Goal: Task Accomplishment & Management: Use online tool/utility

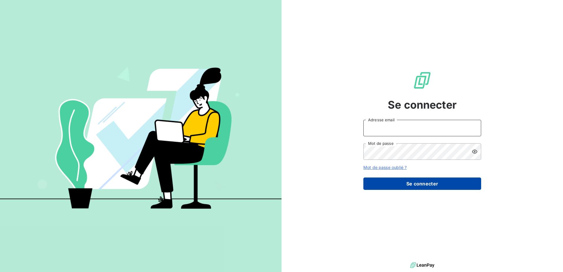
type input "[EMAIL_ADDRESS][DOMAIN_NAME]"
click at [433, 186] on button "Se connecter" at bounding box center [422, 183] width 118 height 12
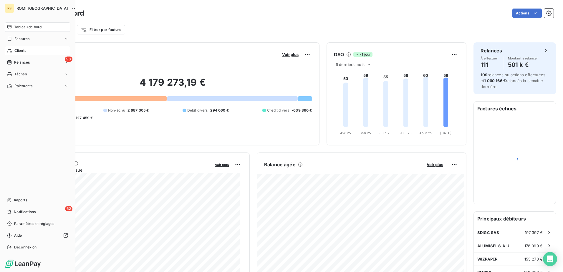
click at [43, 52] on div "Clients" at bounding box center [38, 50] width 66 height 9
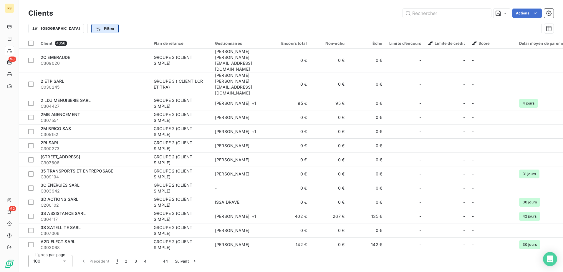
click at [68, 26] on html "RB 98 62 Clients Actions Trier Filtrer Client 4356 Plan de relance Gestionnaire…" at bounding box center [281, 136] width 563 height 272
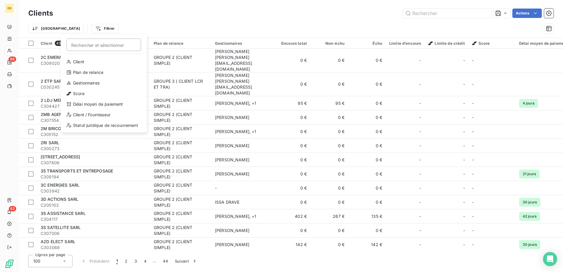
click at [115, 19] on html "RB 98 62 Clients Actions Trier Filtrer Rechercher et sélectionner Client Plan d…" at bounding box center [281, 136] width 563 height 272
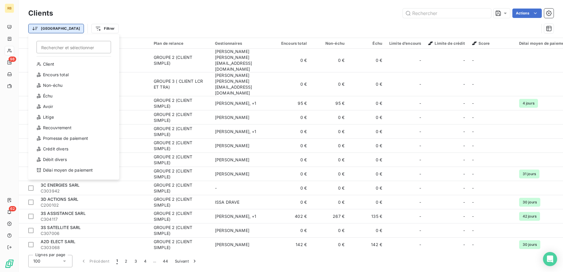
click at [41, 26] on html "RB 98 62 Clients Actions Trier Rechercher et sélectionner Client Encours total …" at bounding box center [281, 136] width 563 height 272
click at [117, 27] on html "RB 98 62 Clients Actions Trier Rechercher et sélectionner Client Encours total …" at bounding box center [281, 136] width 563 height 272
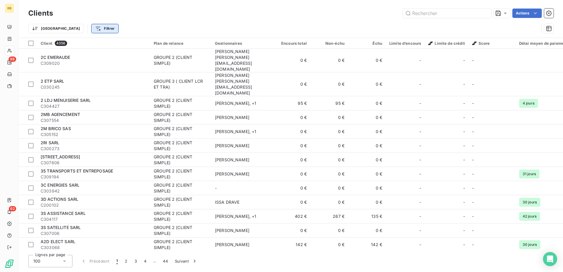
click at [75, 32] on html "RB 98 62 Clients Actions Trier Filtrer Client 4356 Plan de relance Gestionnaire…" at bounding box center [281, 136] width 563 height 272
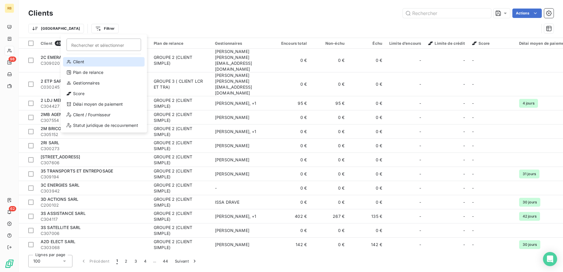
click at [95, 59] on div "Client" at bounding box center [104, 61] width 82 height 9
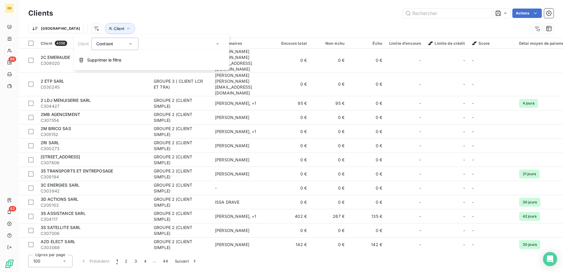
click at [121, 44] on div "Contient" at bounding box center [111, 44] width 31 height 8
click at [132, 19] on div "Clients Actions" at bounding box center [290, 13] width 525 height 12
click at [105, 29] on span "Client" at bounding box center [120, 28] width 30 height 11
click at [105, 29] on button "Client" at bounding box center [120, 28] width 30 height 11
click at [105, 30] on button "Client" at bounding box center [120, 28] width 30 height 11
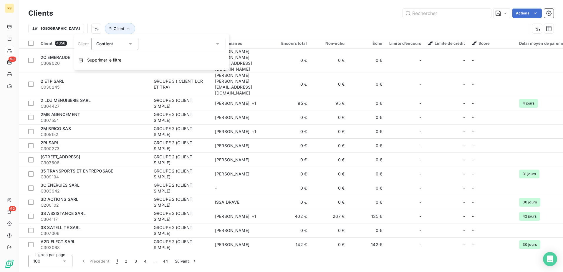
click at [219, 48] on div at bounding box center [183, 44] width 85 height 12
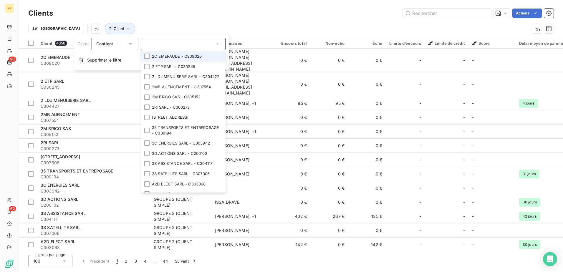
click at [212, 16] on div "Actions" at bounding box center [306, 13] width 493 height 9
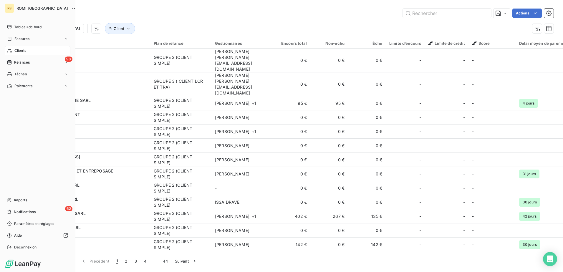
click at [37, 31] on div "Tableau de bord" at bounding box center [38, 26] width 66 height 9
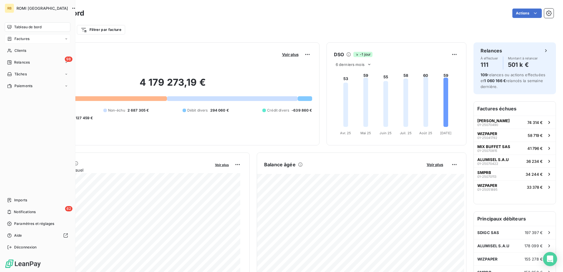
click at [21, 39] on span "Factures" at bounding box center [21, 38] width 15 height 5
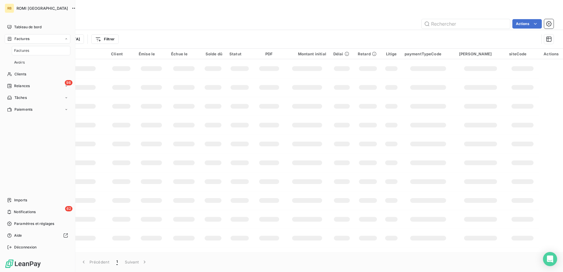
click at [21, 39] on span "Factures" at bounding box center [21, 38] width 15 height 5
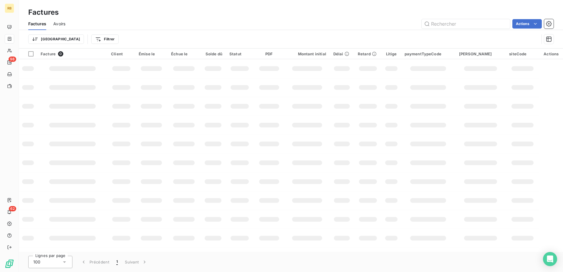
click at [159, 22] on div "Actions" at bounding box center [312, 23] width 481 height 9
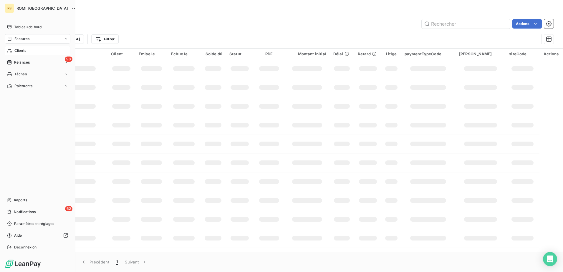
click at [24, 51] on span "Clients" at bounding box center [20, 50] width 12 height 5
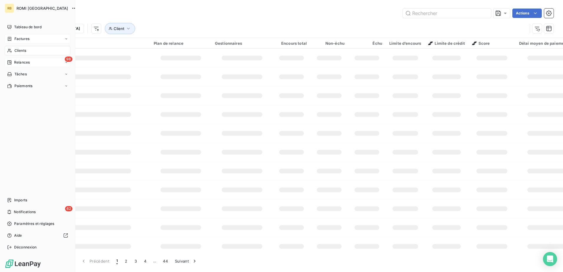
click at [24, 61] on span "Relances" at bounding box center [22, 62] width 16 height 5
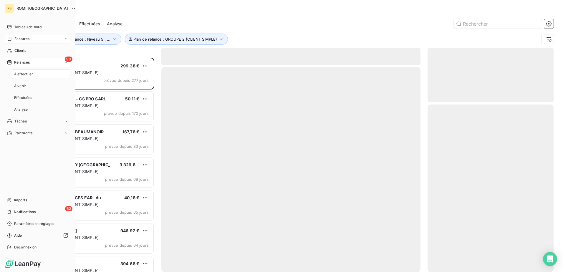
scroll to position [210, 122]
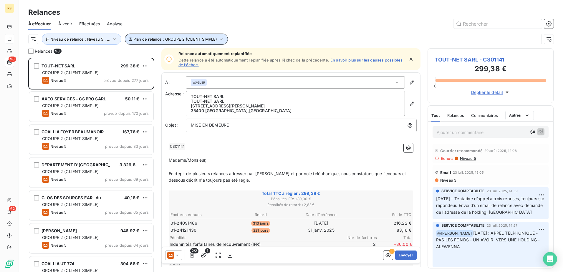
click at [193, 39] on span "Plan de relance : GROUPE 2 (CLIENT SIMPLE)" at bounding box center [175, 39] width 84 height 5
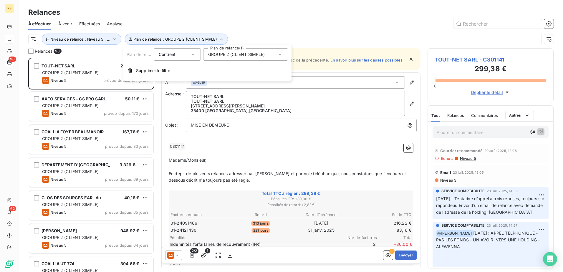
click at [237, 51] on span "GROUPE 2 (CLIENT SIMPLE)" at bounding box center [236, 54] width 57 height 6
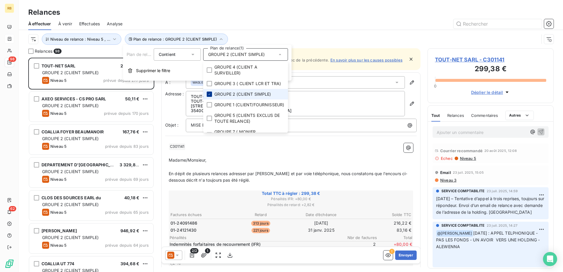
click at [208, 97] on div at bounding box center [209, 94] width 5 height 5
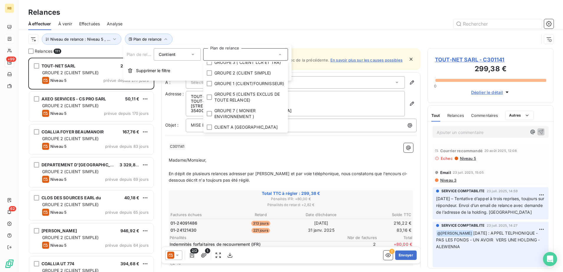
scroll to position [0, 0]
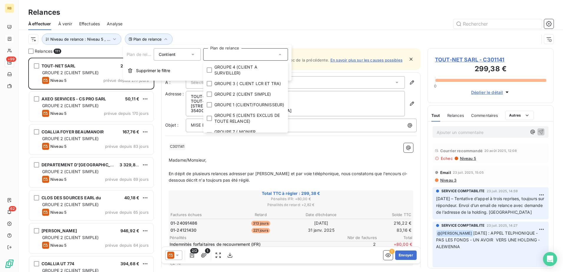
click at [242, 22] on div at bounding box center [341, 23] width 424 height 9
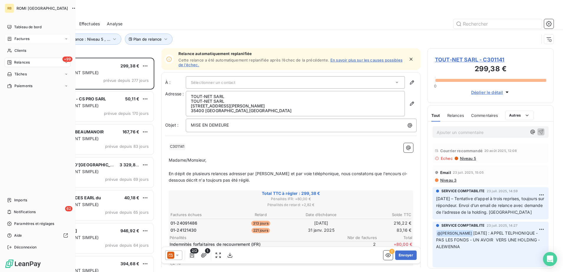
click at [19, 65] on span "Relances" at bounding box center [22, 62] width 16 height 5
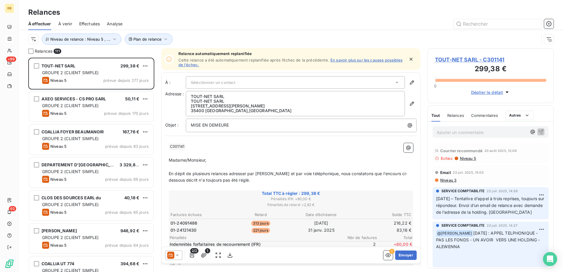
click at [210, 22] on div at bounding box center [341, 23] width 424 height 9
click at [98, 36] on button "Niveau de relance : Niveau 5 , ..." at bounding box center [81, 39] width 79 height 11
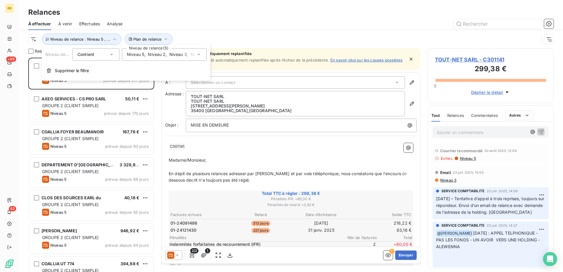
click at [157, 55] on span "Niveau 2" at bounding box center [157, 54] width 18 height 6
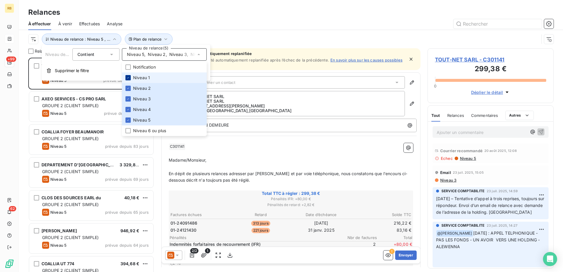
click at [128, 76] on div at bounding box center [127, 77] width 5 height 5
click at [128, 86] on div at bounding box center [127, 88] width 5 height 5
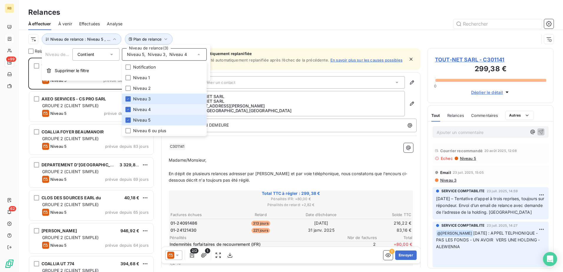
click at [126, 108] on icon at bounding box center [128, 110] width 4 height 4
click at [127, 121] on icon at bounding box center [128, 120] width 4 height 4
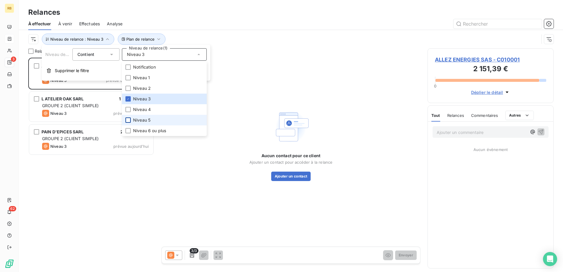
scroll to position [210, 122]
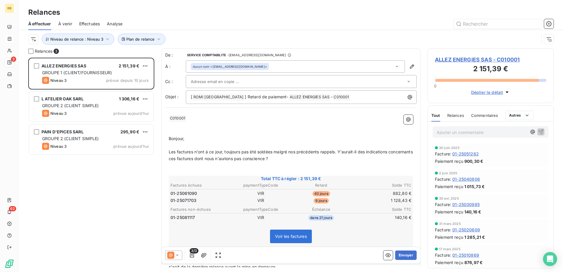
click at [191, 21] on div at bounding box center [341, 23] width 424 height 9
click at [157, 37] on icon "button" at bounding box center [159, 39] width 6 height 6
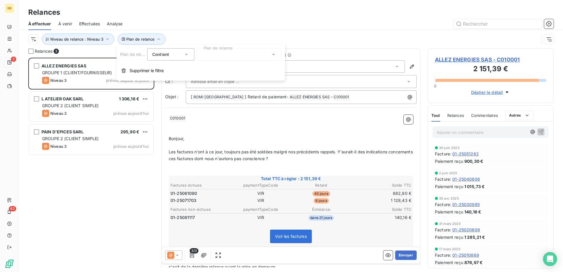
click at [180, 55] on div "Contient is" at bounding box center [167, 54] width 31 height 8
click at [223, 54] on div at bounding box center [239, 54] width 85 height 12
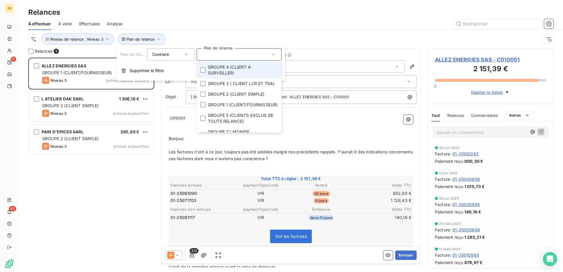
click at [223, 21] on div at bounding box center [341, 23] width 424 height 9
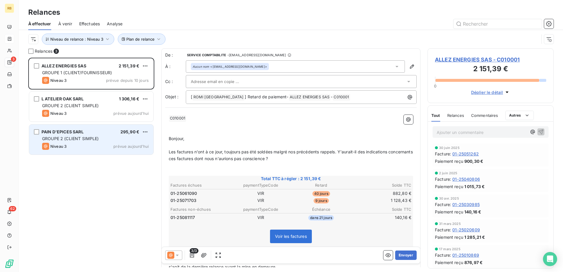
click at [95, 146] on div "Niveau 3 prévue aujourd’hui" at bounding box center [95, 146] width 107 height 7
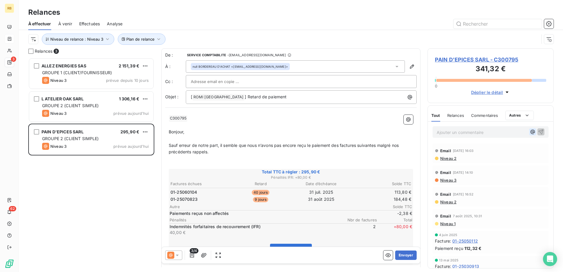
click at [530, 133] on icon "button" at bounding box center [532, 132] width 4 height 4
click at [480, 149] on span "ISSA DRAVE" at bounding box center [472, 151] width 25 height 5
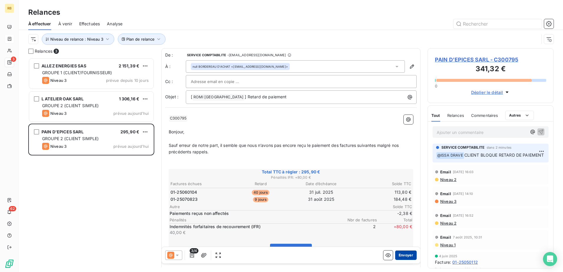
click at [401, 258] on button "Envoyer" at bounding box center [405, 254] width 21 height 9
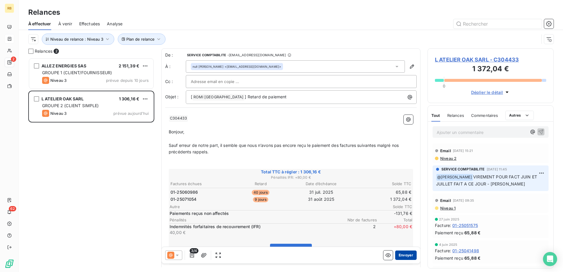
click at [401, 257] on button "Envoyer" at bounding box center [405, 254] width 21 height 9
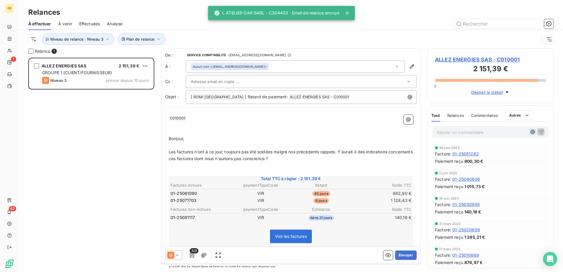
click at [529, 132] on icon "button" at bounding box center [532, 132] width 6 height 6
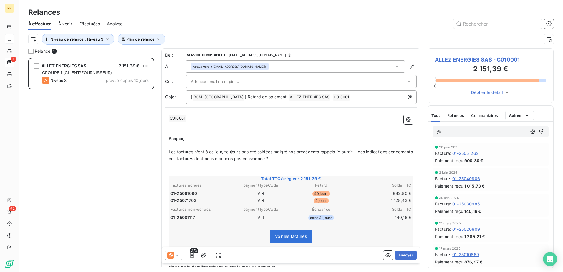
click at [295, 124] on p "﻿" at bounding box center [291, 125] width 244 height 7
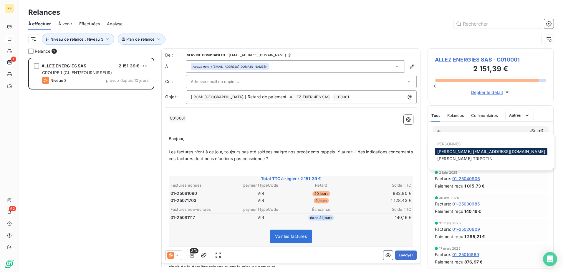
click at [446, 131] on p "@" at bounding box center [481, 132] width 90 height 7
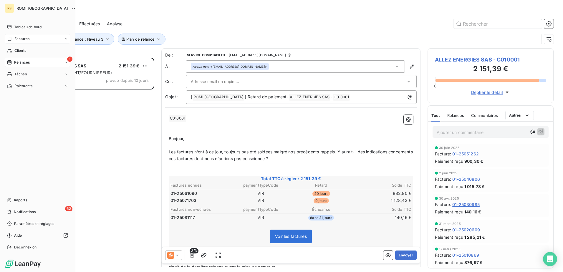
click at [14, 64] on div "Relances" at bounding box center [18, 62] width 23 height 5
click at [40, 94] on div "Effectuées" at bounding box center [41, 97] width 59 height 9
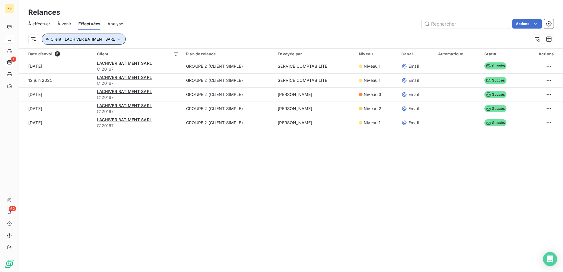
click at [104, 41] on span "Client : LACHIVER BATIMENT SARL" at bounding box center [83, 39] width 64 height 5
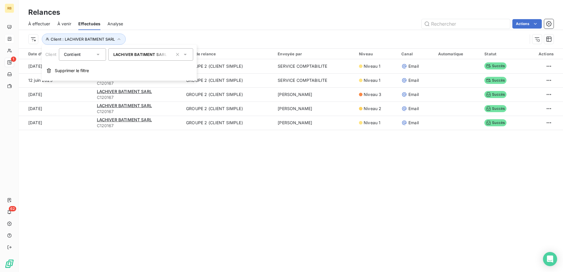
click at [156, 57] on div "LACHIVER BATIMENT SARL - C120167" at bounding box center [150, 54] width 85 height 12
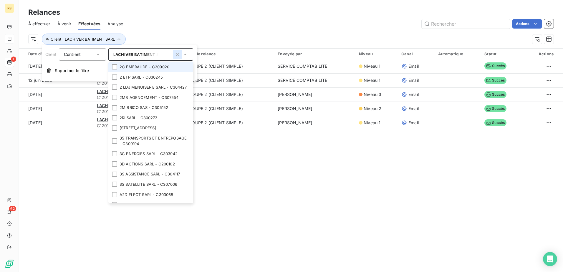
click at [175, 55] on icon "button" at bounding box center [177, 54] width 6 height 6
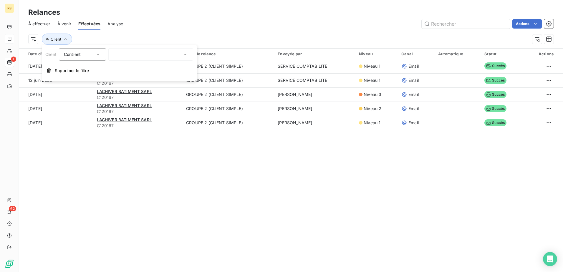
click at [177, 25] on div "Actions" at bounding box center [341, 23] width 423 height 9
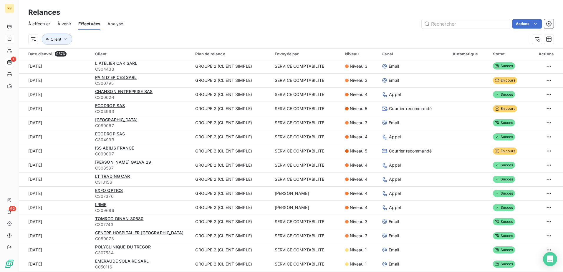
click at [92, 25] on span "Effectuées" at bounding box center [89, 24] width 22 height 6
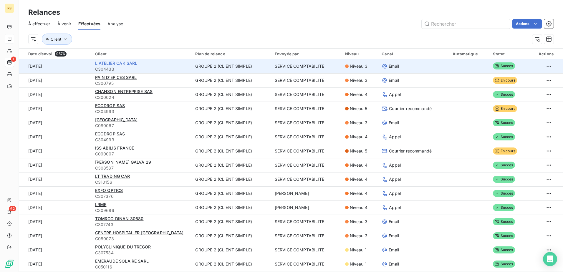
click at [109, 64] on span "L ATELIER OAK SARL" at bounding box center [116, 63] width 42 height 5
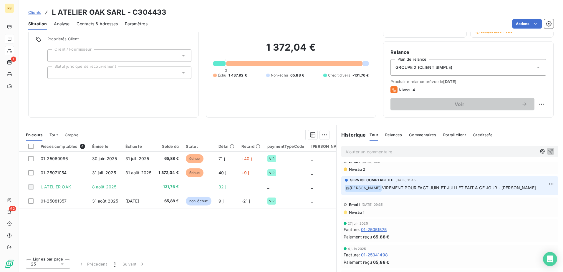
scroll to position [29, 0]
click at [480, 157] on div "Ajouter un commentaire ﻿" at bounding box center [449, 151] width 217 height 11
click at [478, 153] on p "Ajouter un commentaire ﻿" at bounding box center [440, 151] width 191 height 7
click at [539, 152] on icon "button" at bounding box center [542, 151] width 6 height 6
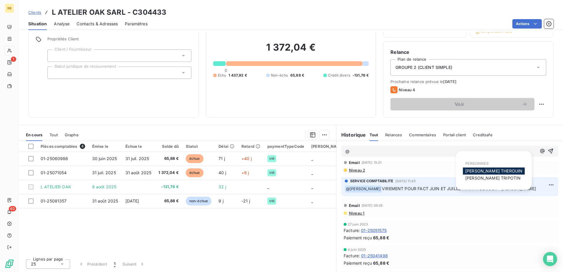
click at [506, 169] on div "[PERSON_NAME]" at bounding box center [494, 170] width 62 height 7
click at [490, 172] on span "[PERSON_NAME]" at bounding box center [493, 170] width 57 height 5
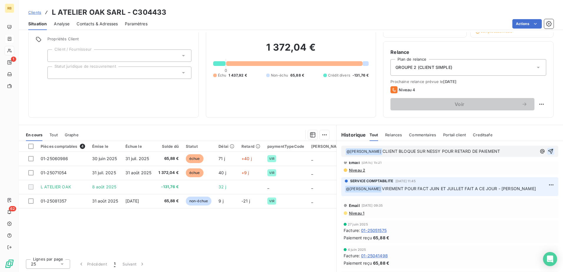
click at [547, 154] on icon "button" at bounding box center [550, 151] width 6 height 6
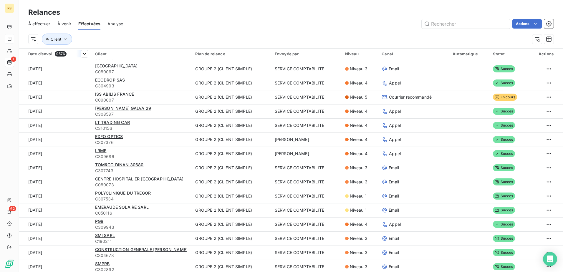
scroll to position [59, 0]
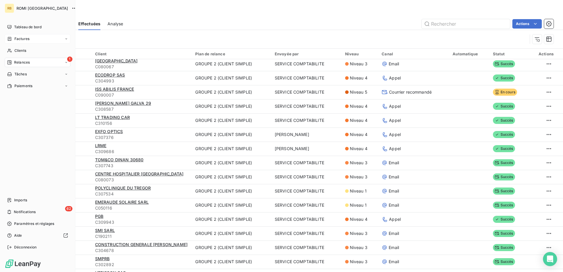
click at [10, 62] on icon at bounding box center [9, 62] width 5 height 5
click at [34, 98] on div "Effectuées" at bounding box center [41, 97] width 59 height 9
click at [12, 66] on div "1 Relances" at bounding box center [38, 62] width 66 height 9
click at [33, 75] on div "À effectuer" at bounding box center [41, 73] width 59 height 9
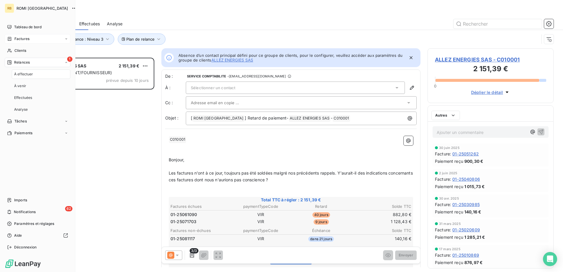
scroll to position [210, 122]
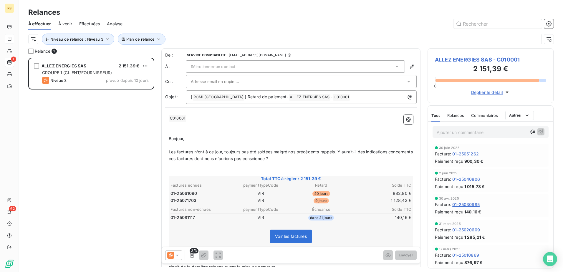
click at [131, 120] on div "ALLEZ ENERGIES SAS 2 151,39 € GROUPE 1 (CLIENT/FOURNISSEUR) Niveau 3 prévue dep…" at bounding box center [91, 165] width 126 height 214
click at [96, 116] on div "ALLEZ ENERGIES SAS 2 151,39 € GROUPE 1 (CLIENT/FOURNISSEUR) Niveau 3 prévue dep…" at bounding box center [91, 165] width 126 height 214
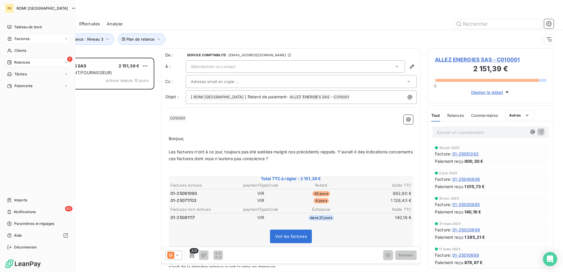
click at [25, 63] on span "Relances" at bounding box center [22, 62] width 16 height 5
click at [29, 72] on span "À effectuer" at bounding box center [23, 74] width 19 height 5
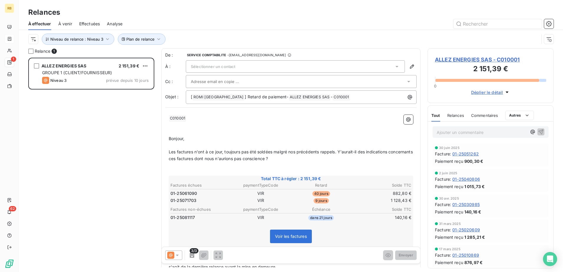
click at [158, 110] on div "Relance 1 ALLEZ ENERGIES SAS 2 151,39 € GROUPE 1 (CLIENT/FOURNISSEUR) Niveau 3 …" at bounding box center [291, 160] width 544 height 224
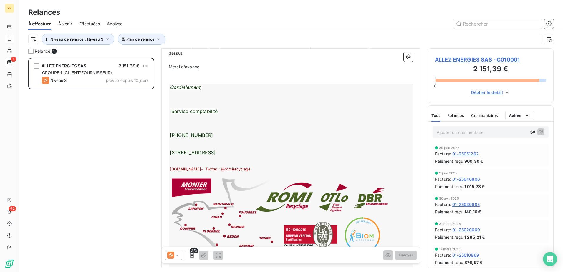
scroll to position [236, 0]
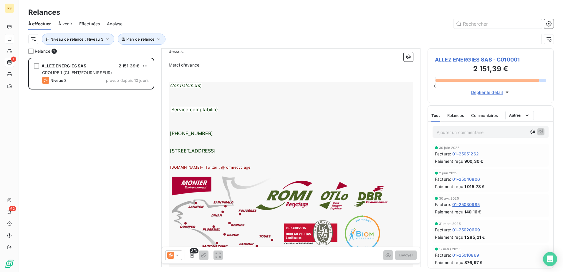
click at [158, 186] on div "Relance 1 ALLEZ ENERGIES SAS 2 151,39 € GROUPE 1 (CLIENT/FOURNISSEUR) Niveau 3 …" at bounding box center [291, 160] width 544 height 224
